Goal: Complete application form

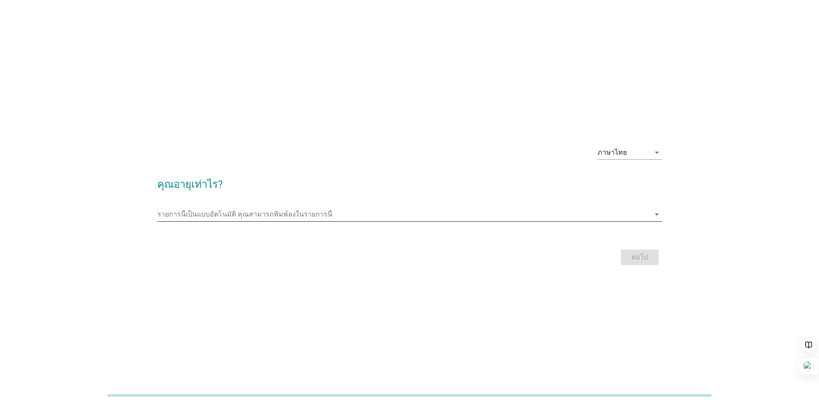
click at [658, 216] on icon "arrow_drop_down" at bounding box center [657, 214] width 10 height 10
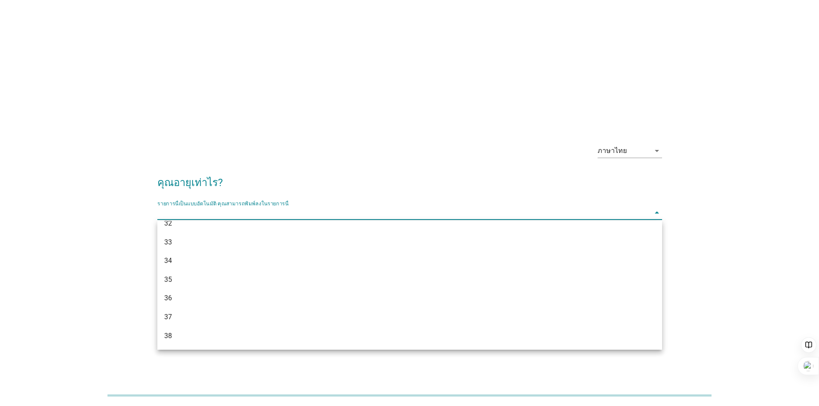
scroll to position [344, 0]
click at [181, 265] on div "38" at bounding box center [389, 265] width 450 height 10
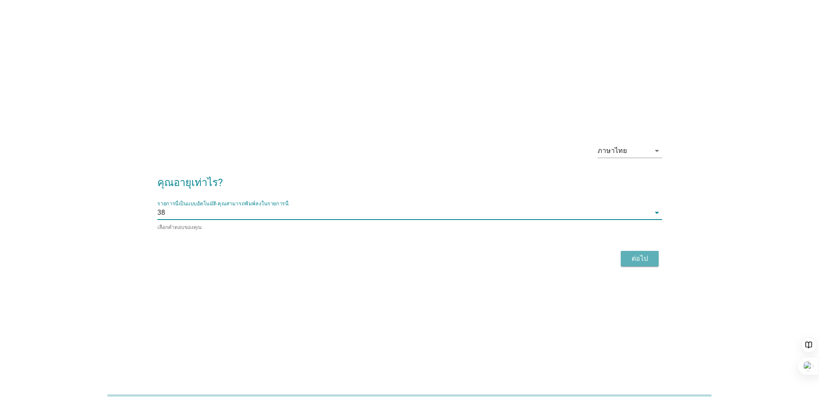
drag, startPoint x: 624, startPoint y: 257, endPoint x: 630, endPoint y: 256, distance: 5.6
click at [625, 257] on button "ต่อไป" at bounding box center [640, 258] width 38 height 15
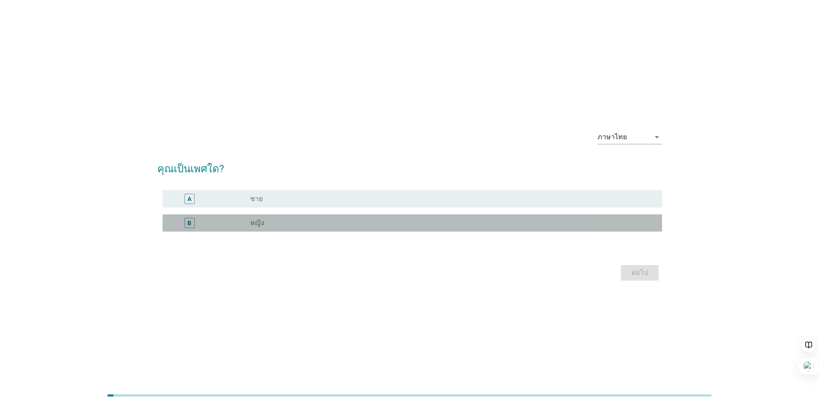
click at [190, 221] on div "B" at bounding box center [189, 222] width 4 height 9
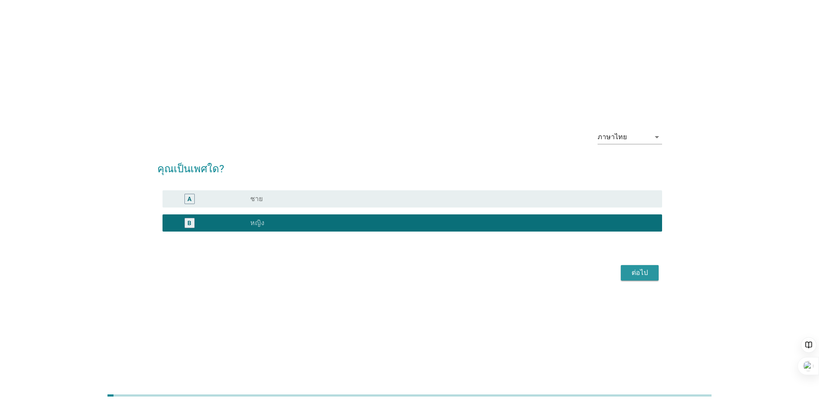
click at [637, 275] on div "ต่อไป" at bounding box center [640, 273] width 24 height 10
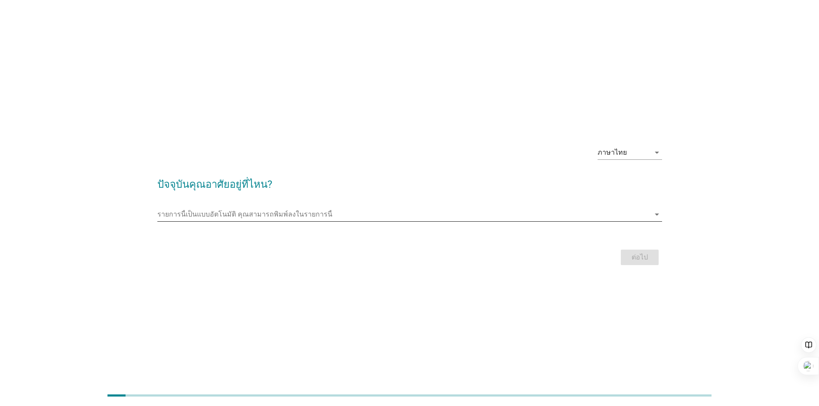
click at [192, 214] on input "รายการนี้เป็นแบบอัตโนมัติ คุณสามารถพิมพ์ลงในรายการนี้" at bounding box center [403, 215] width 493 height 14
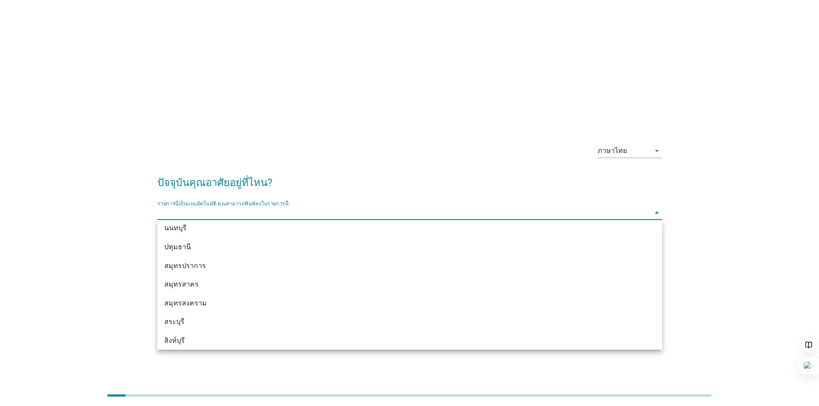
scroll to position [817, 0]
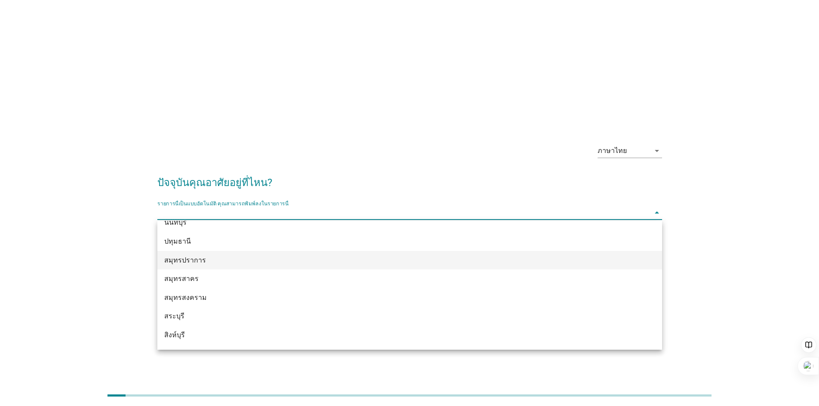
click at [209, 261] on div "สมุทรปราการ" at bounding box center [389, 260] width 450 height 10
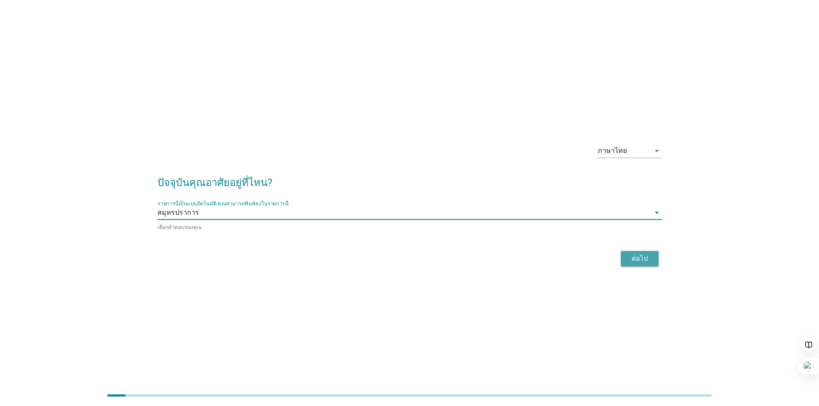
click at [639, 257] on div "ต่อไป" at bounding box center [640, 259] width 24 height 10
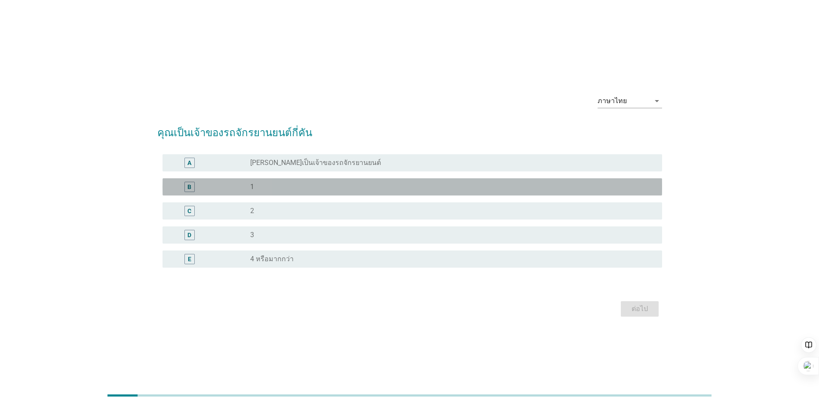
click at [187, 189] on div "B" at bounding box center [189, 186] width 4 height 9
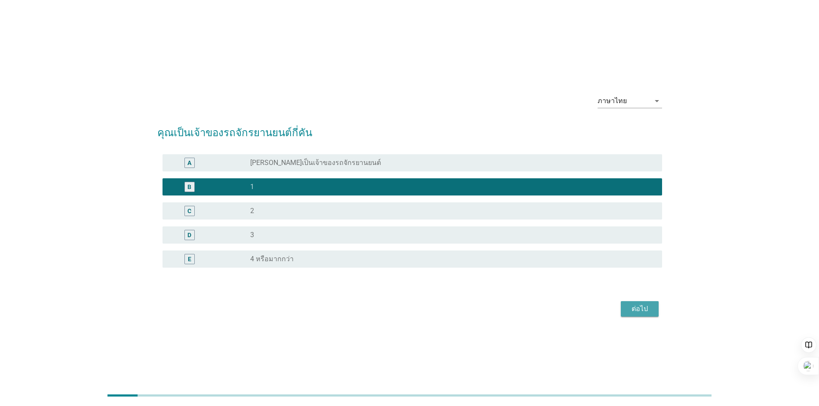
click at [629, 315] on button "ต่อไป" at bounding box center [640, 308] width 38 height 15
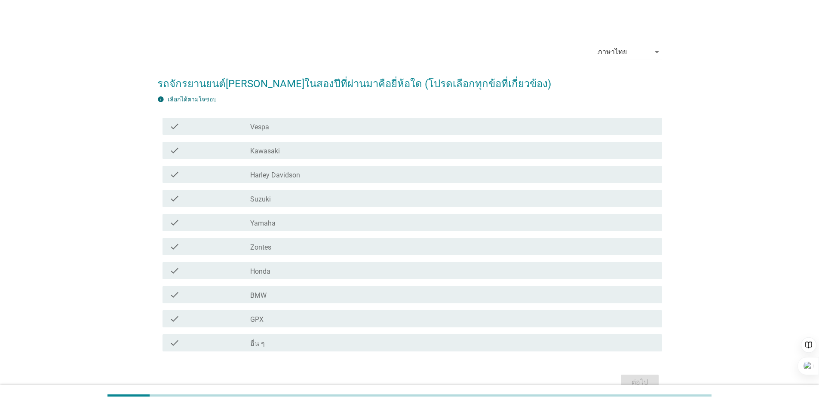
click at [172, 222] on icon "check" at bounding box center [174, 222] width 10 height 10
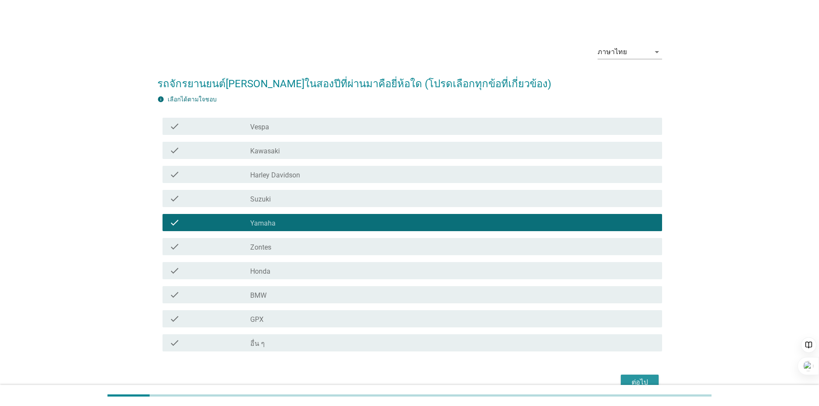
click at [655, 380] on button "ต่อไป" at bounding box center [640, 382] width 38 height 15
